Goal: Answer question/provide support

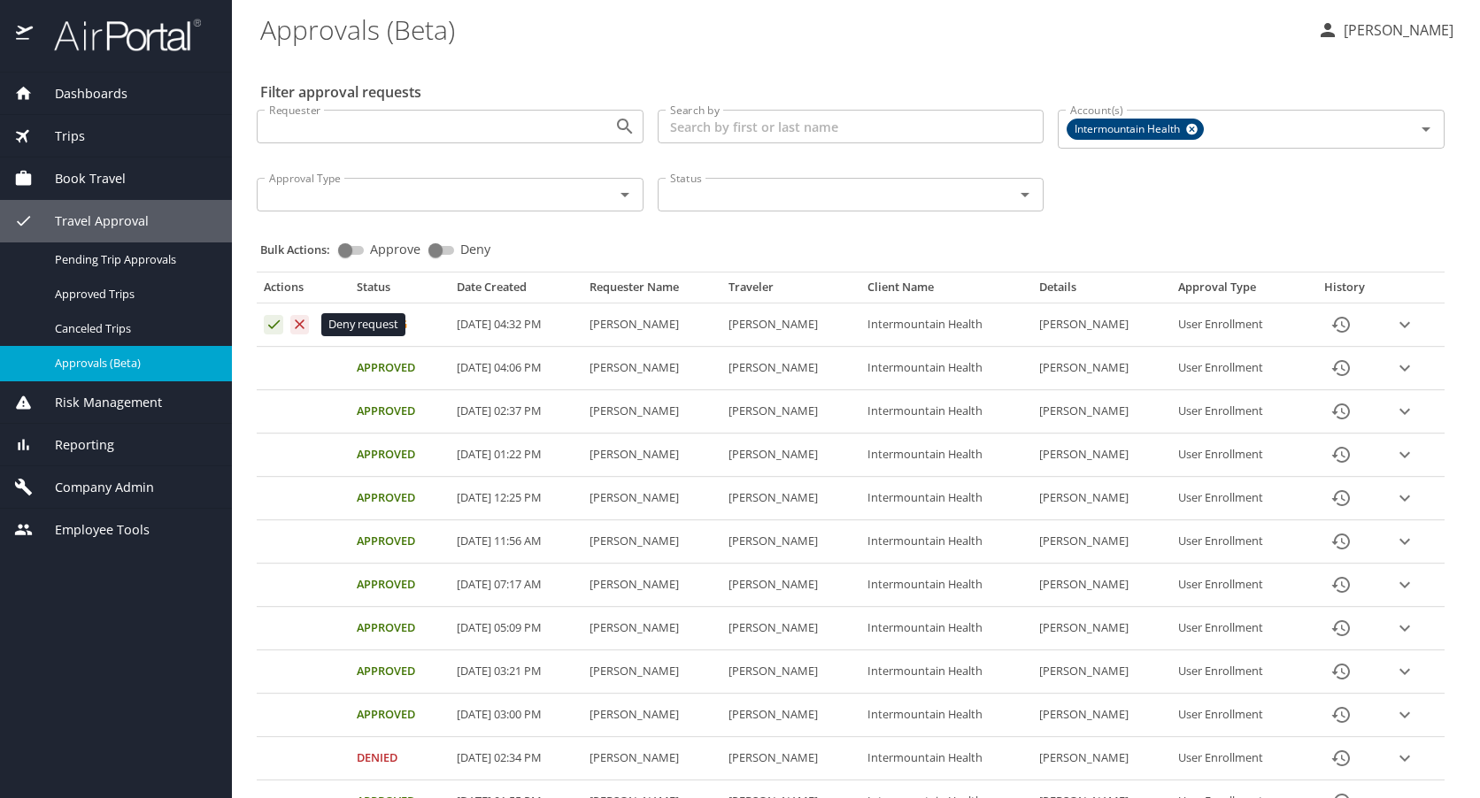
click at [297, 326] on icon "Approval table" at bounding box center [299, 324] width 17 height 17
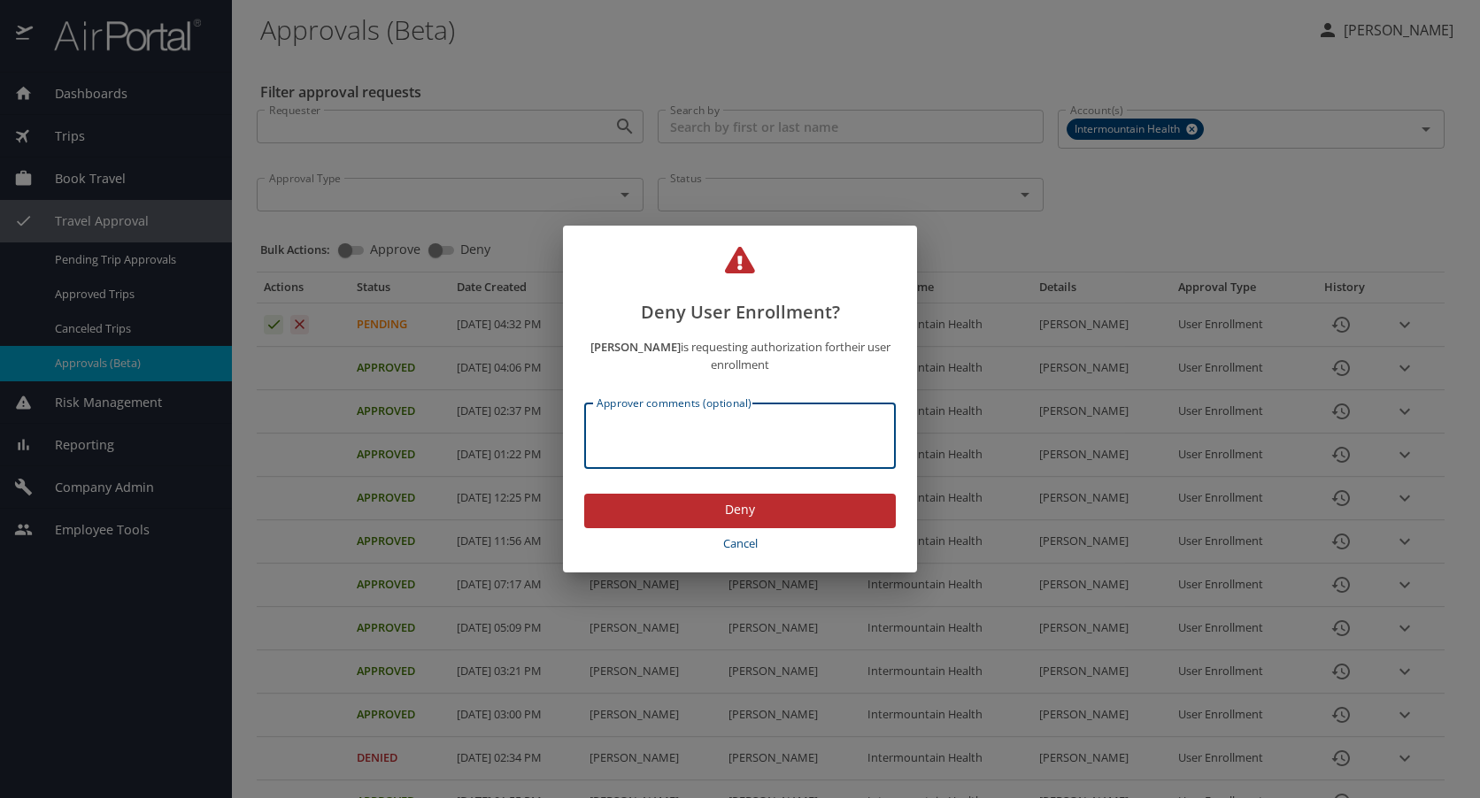
click at [684, 449] on textarea "Approver comments (optional)" at bounding box center [739, 436] width 287 height 34
type textarea "incorrect email address"
click at [711, 504] on span "Deny" at bounding box center [739, 510] width 283 height 22
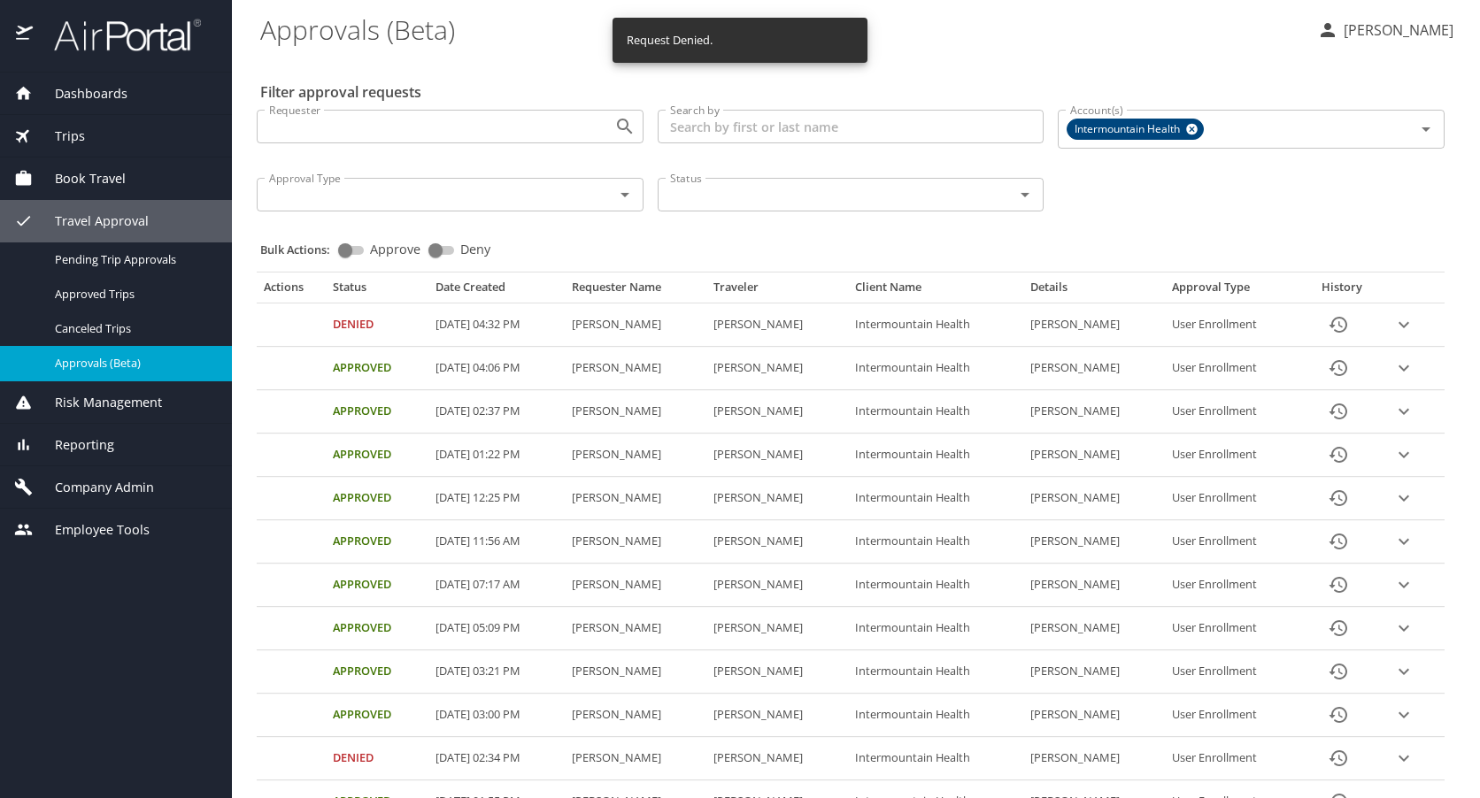
click at [89, 489] on span "Company Admin" at bounding box center [93, 487] width 121 height 19
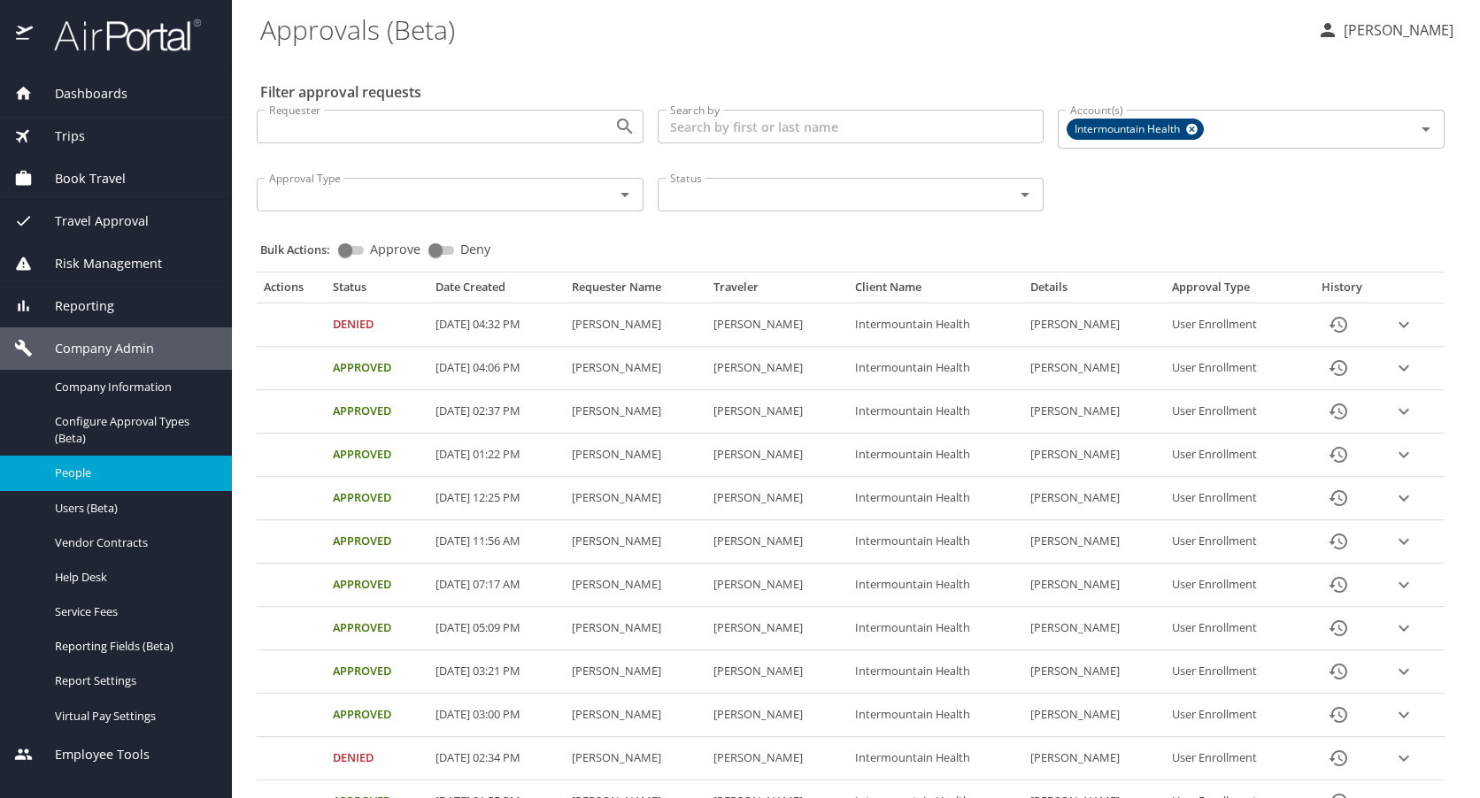
click at [96, 473] on span "People" at bounding box center [133, 473] width 156 height 17
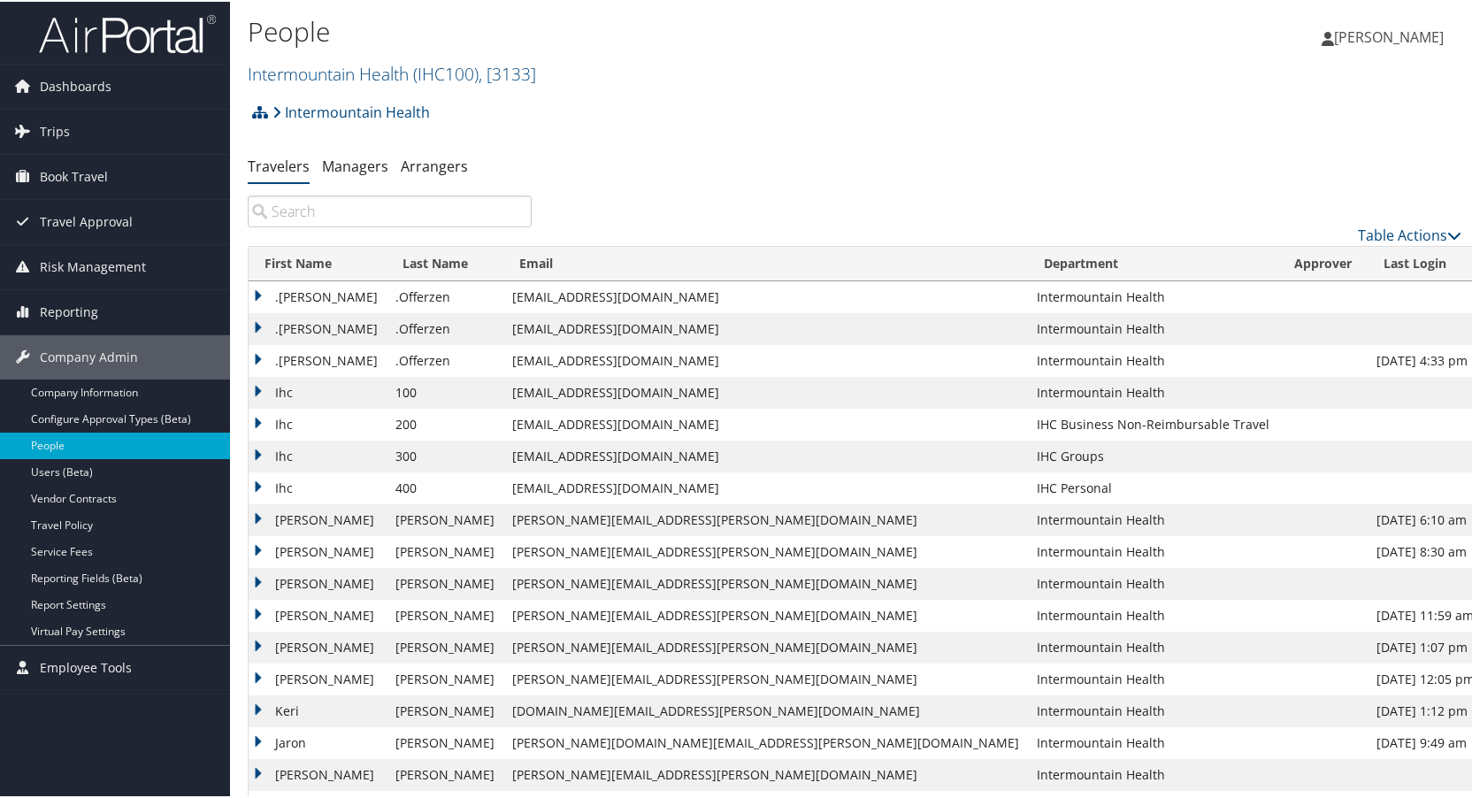
click at [303, 207] on input "search" at bounding box center [390, 210] width 284 height 32
paste input "[PERSON_NAME]"
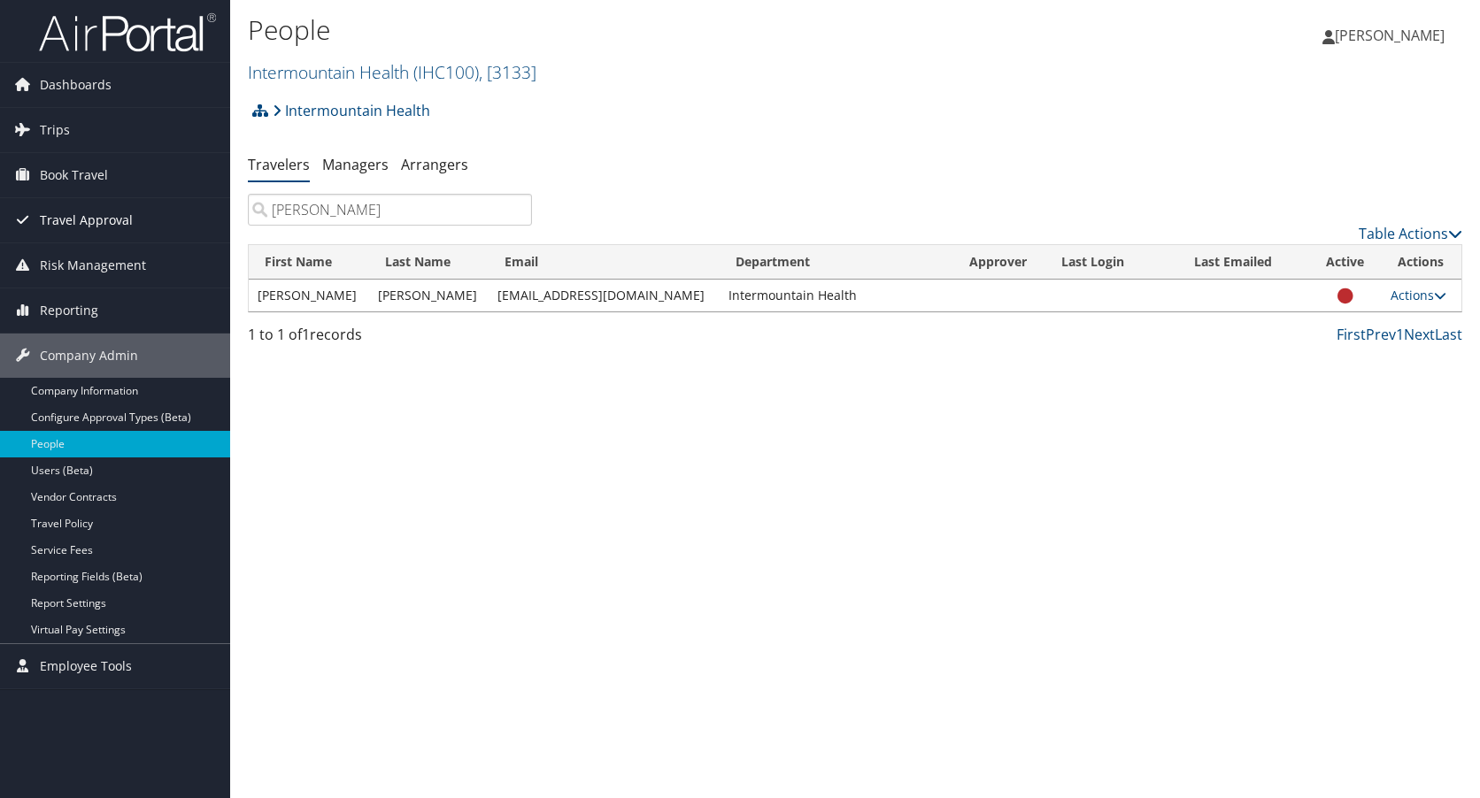
type input "[PERSON_NAME]"
click at [1011, 417] on div "People Intermountain Health ( IHC100 ) , [ 3133 ] Intermountain Health, [3133] …" at bounding box center [854, 399] width 1249 height 798
click at [1387, 28] on span "[PERSON_NAME]" at bounding box center [1389, 35] width 110 height 19
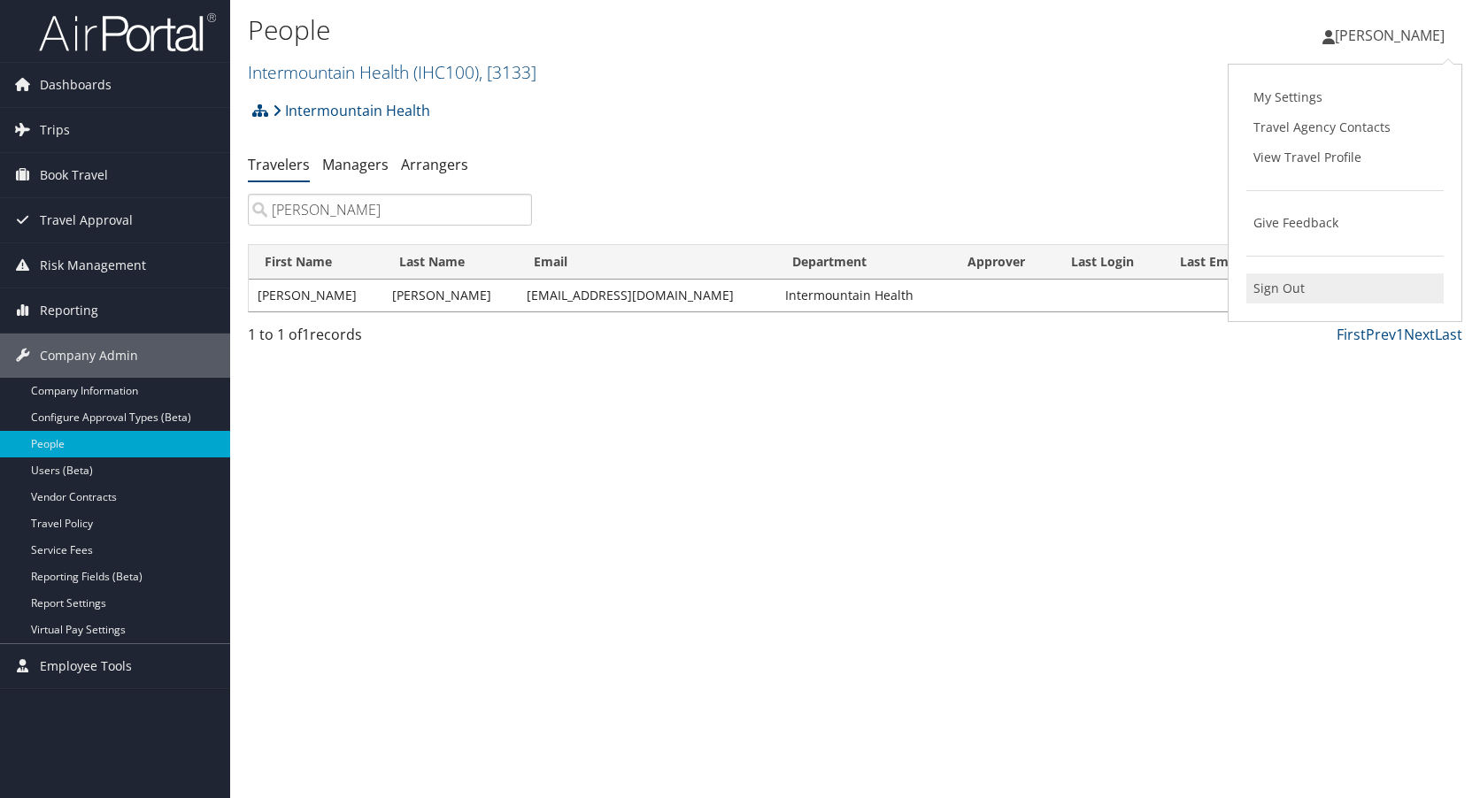
click at [1271, 287] on link "Sign Out" at bounding box center [1344, 288] width 197 height 30
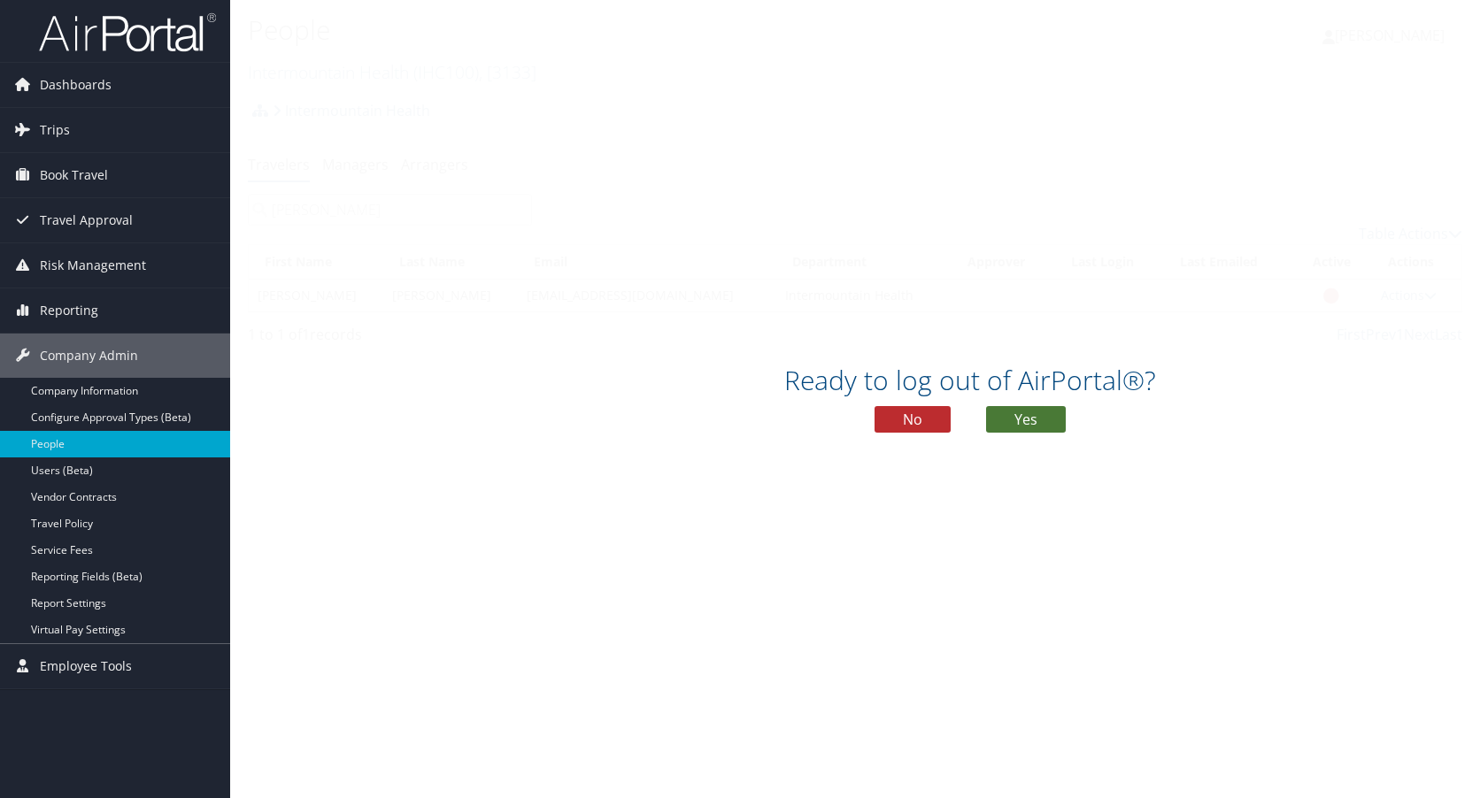
click at [1039, 411] on button "Yes" at bounding box center [1026, 419] width 80 height 27
